Goal: Navigation & Orientation: Find specific page/section

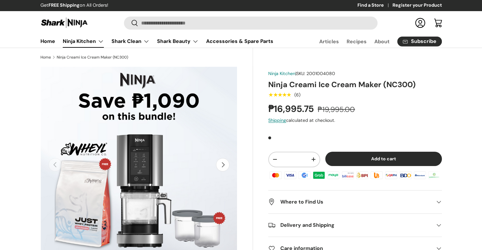
click at [75, 40] on link "Ninja Kitchen" at bounding box center [83, 41] width 41 height 13
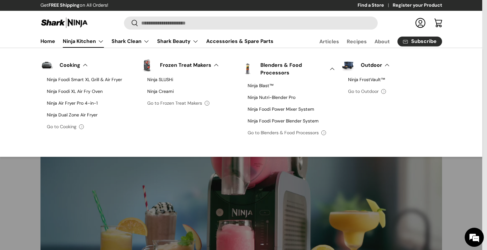
click at [99, 44] on link "Ninja Kitchen" at bounding box center [83, 41] width 41 height 13
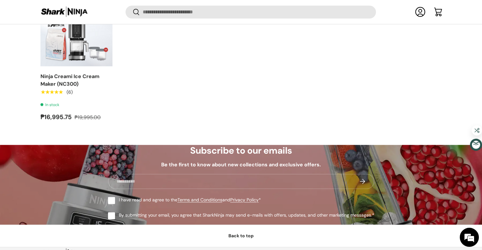
scroll to position [3551, 0]
